Goal: Register for event/course

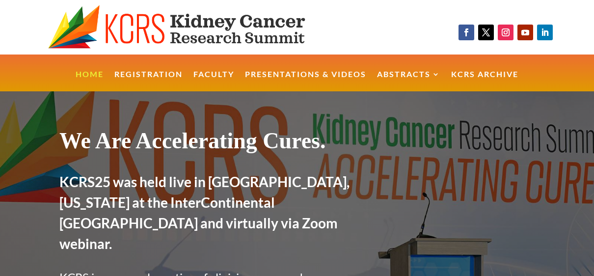
drag, startPoint x: 167, startPoint y: 34, endPoint x: 107, endPoint y: 31, distance: 60.4
click at [107, 31] on img at bounding box center [192, 27] width 289 height 45
drag, startPoint x: 0, startPoint y: 0, endPoint x: 88, endPoint y: 32, distance: 93.6
click at [88, 32] on img at bounding box center [192, 27] width 289 height 45
click at [88, 72] on link "Home" at bounding box center [90, 81] width 28 height 21
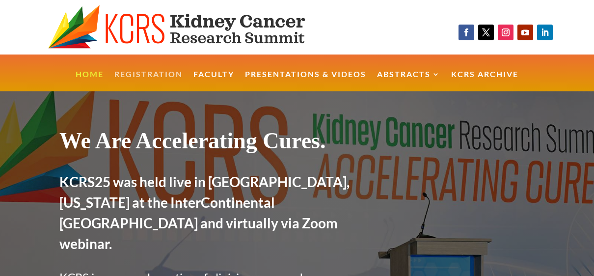
click at [169, 80] on link "Registration" at bounding box center [148, 81] width 68 height 21
